Goal: Navigation & Orientation: Find specific page/section

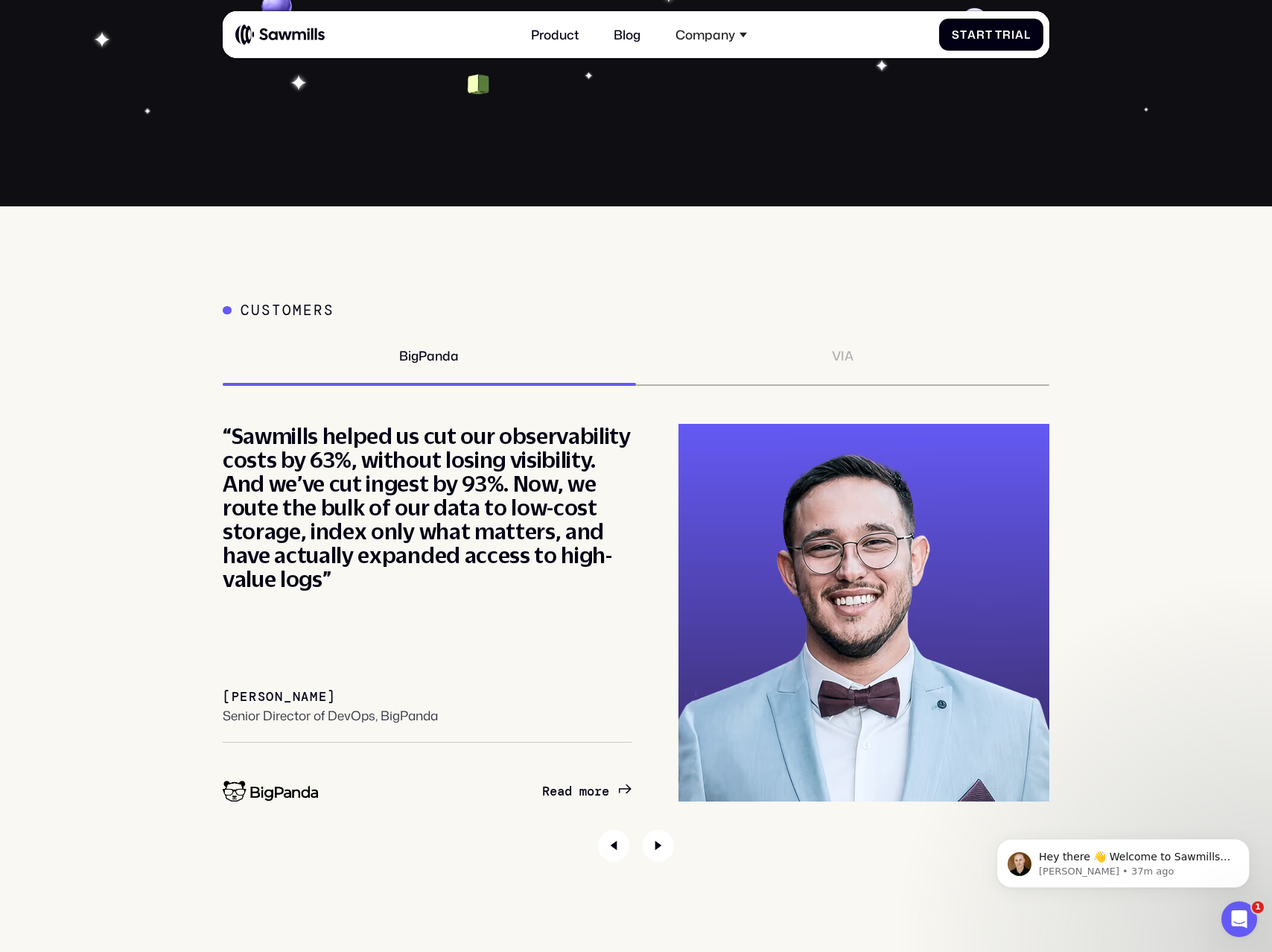
scroll to position [6010, 0]
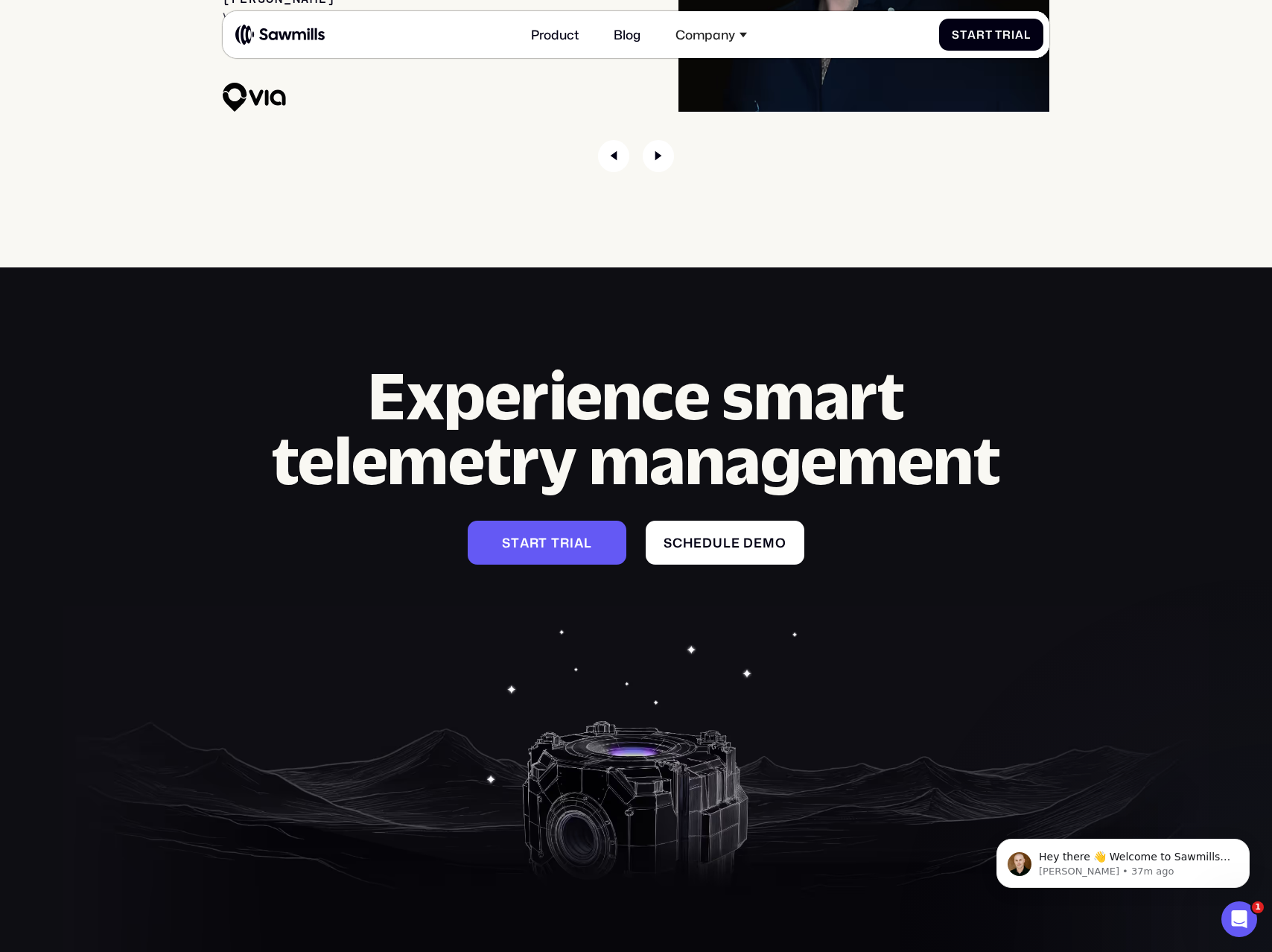
scroll to position [6655, 0]
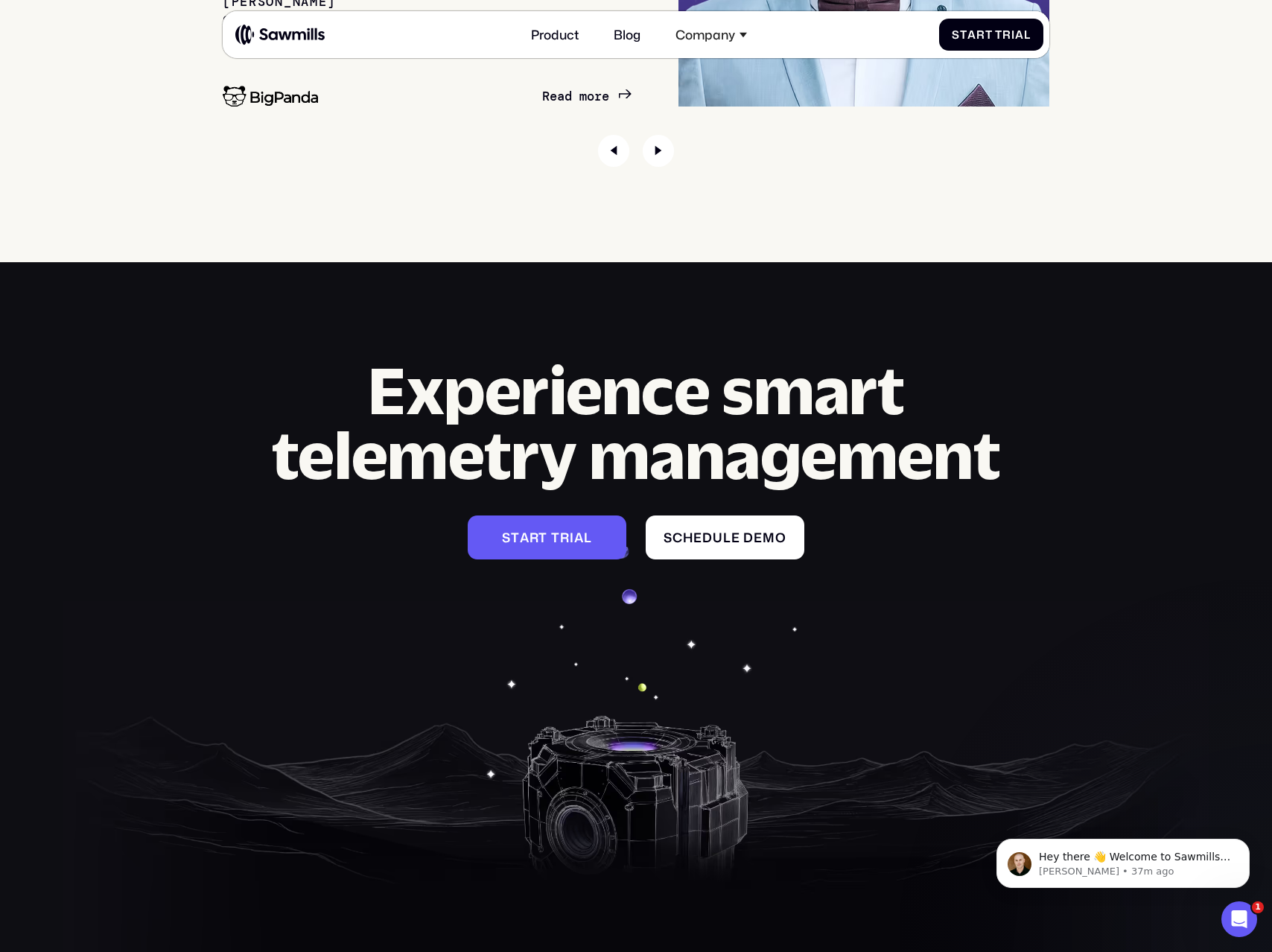
scroll to position [6728, 0]
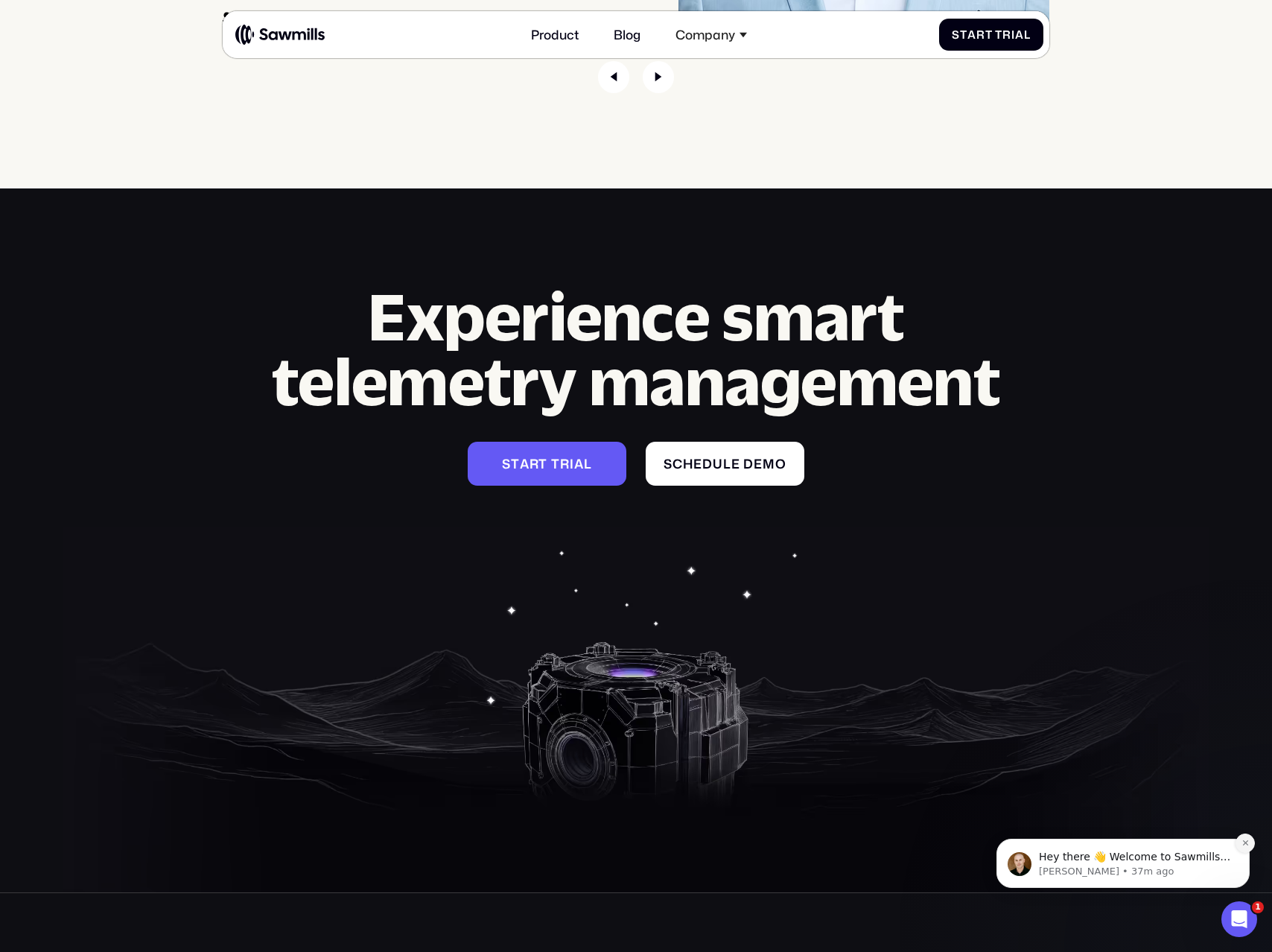
click at [1242, 842] on icon "Dismiss notification" at bounding box center [1246, 843] width 8 height 8
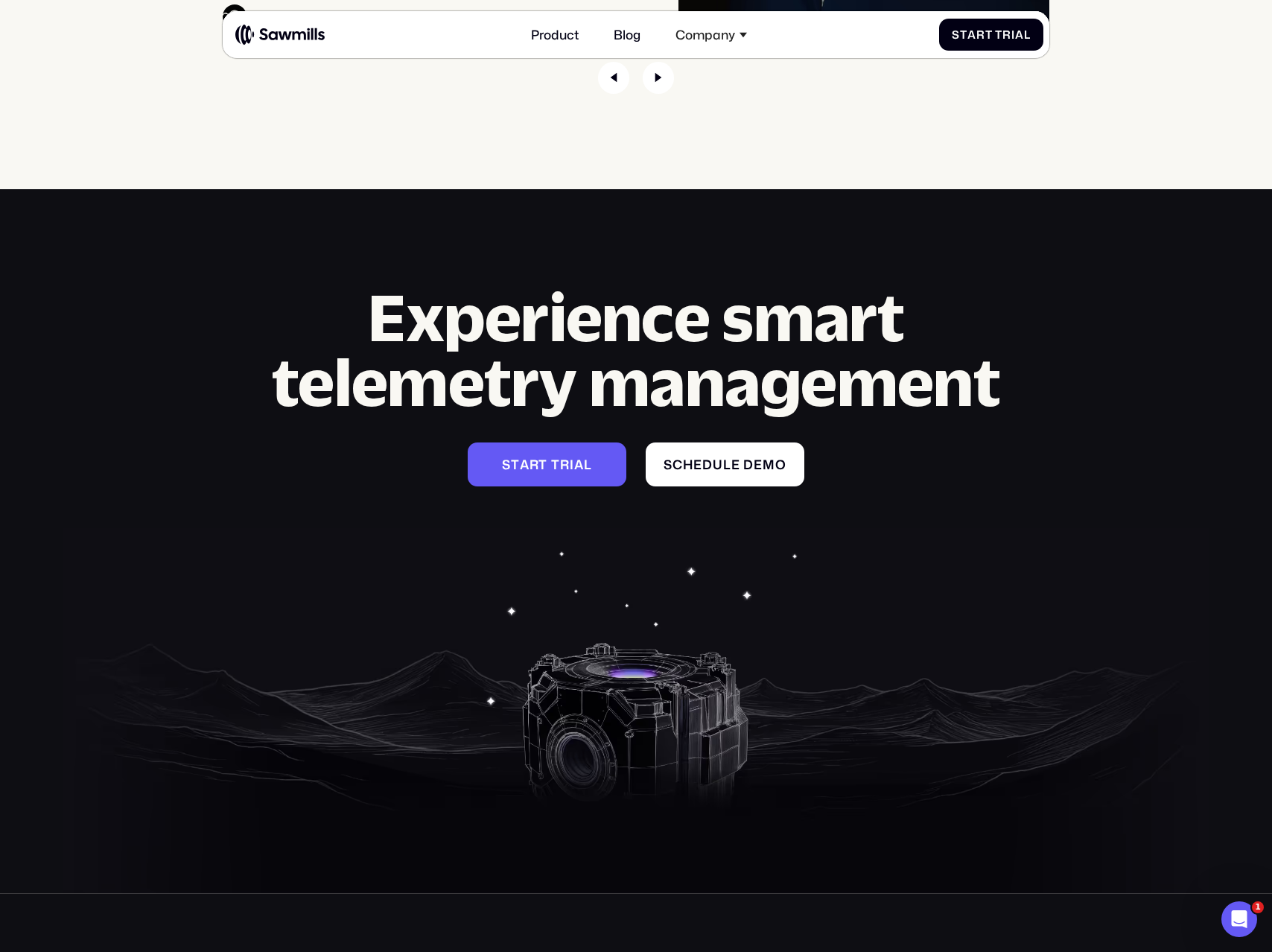
scroll to position [6729, 0]
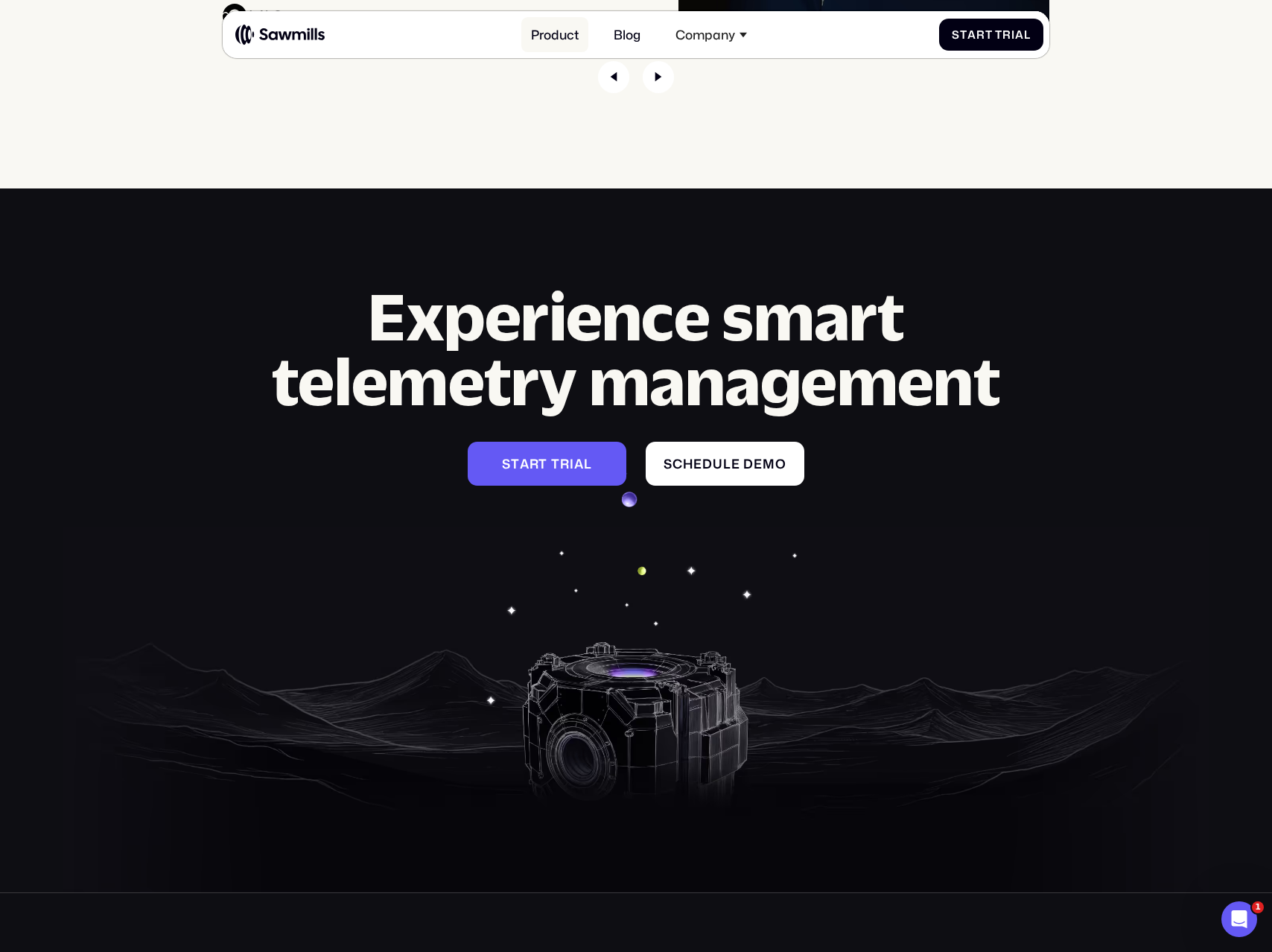
click at [565, 35] on link "Product" at bounding box center [555, 34] width 67 height 35
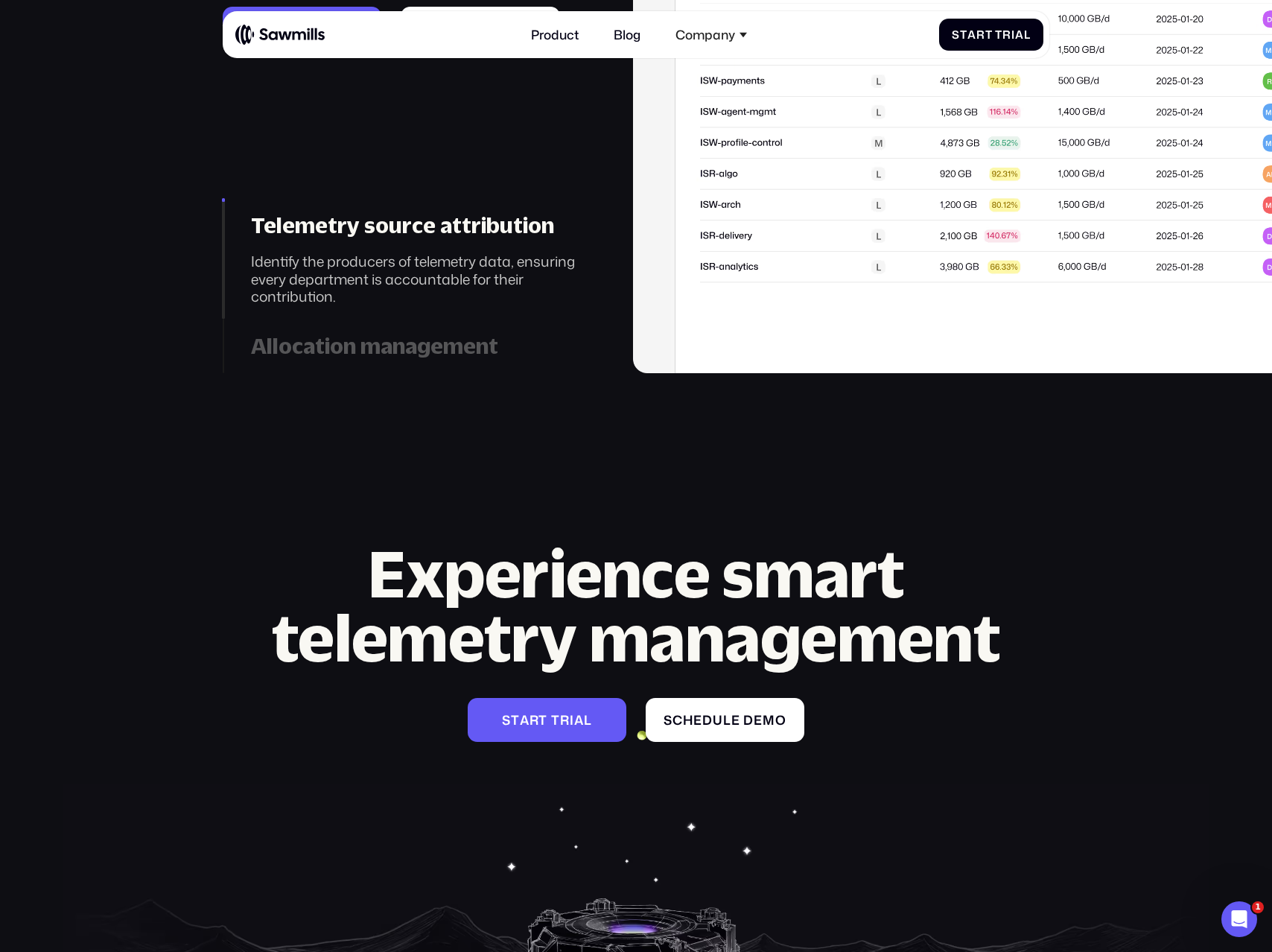
scroll to position [6215, 0]
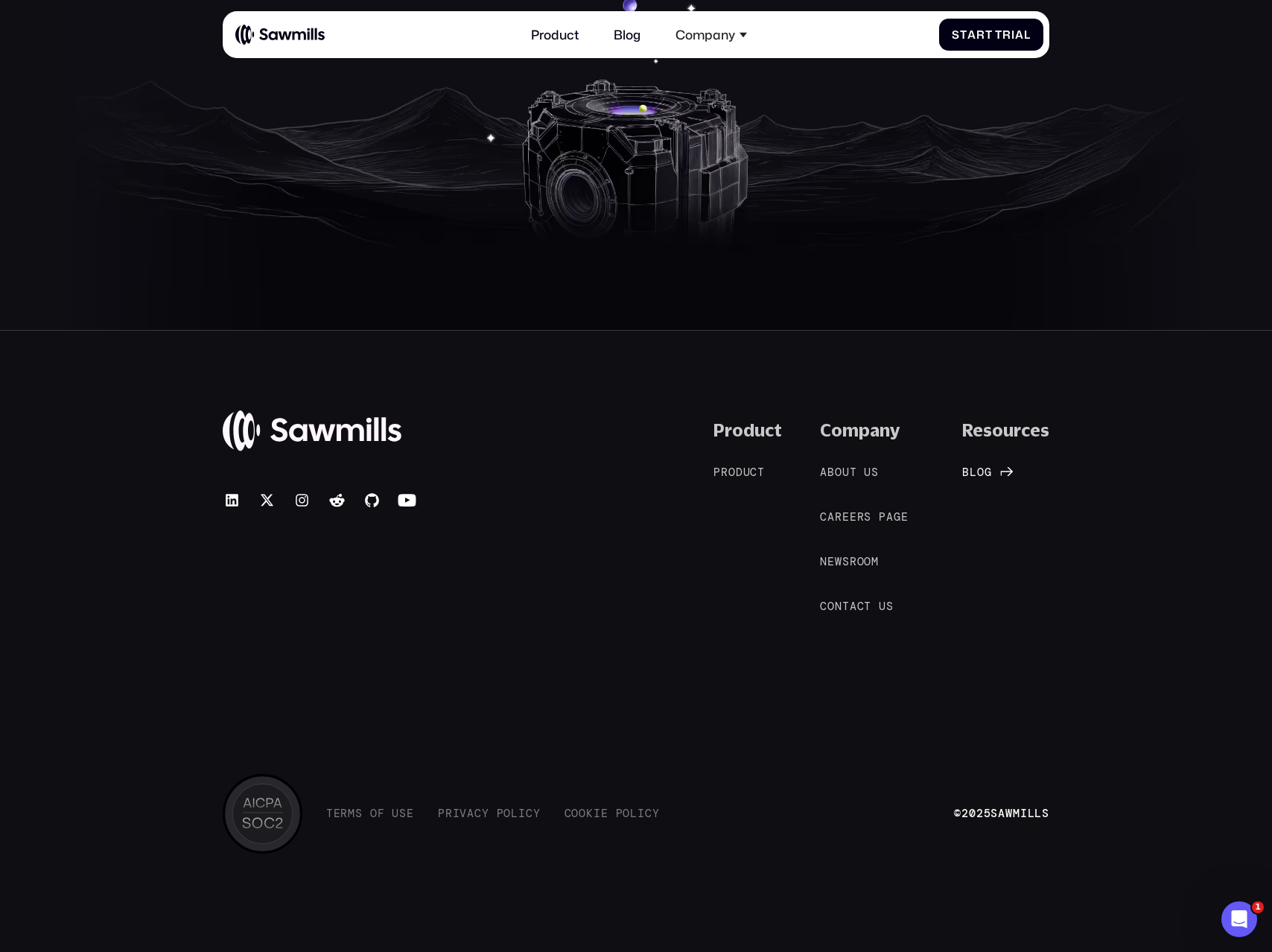
click at [986, 465] on link "B l o g B l o g" at bounding box center [985, 473] width 46 height 17
